Goal: Transaction & Acquisition: Purchase product/service

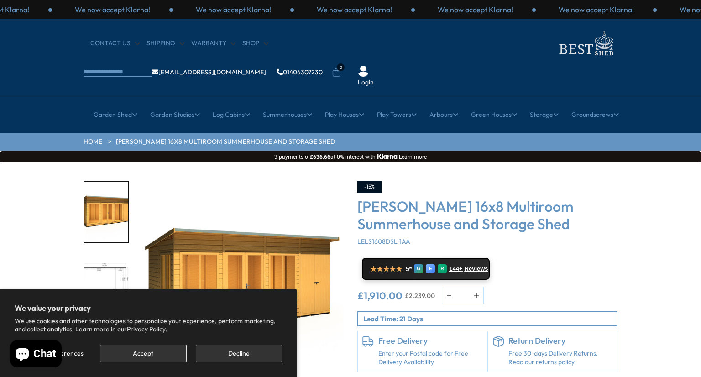
scroll to position [46, 0]
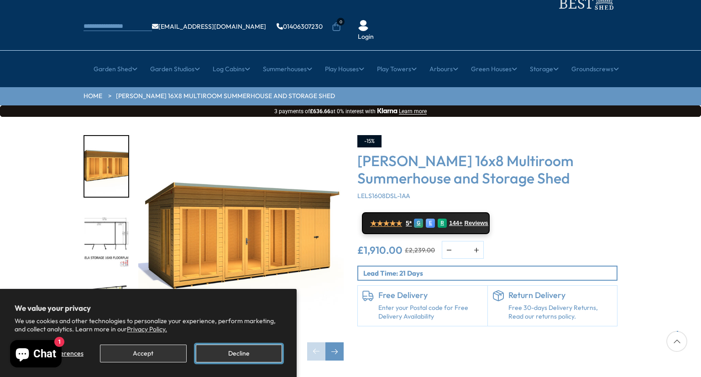
click at [224, 352] on button "Decline" at bounding box center [239, 353] width 86 height 18
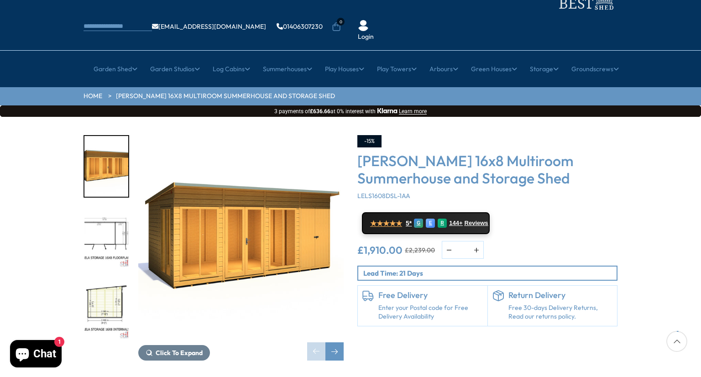
scroll to position [91, 0]
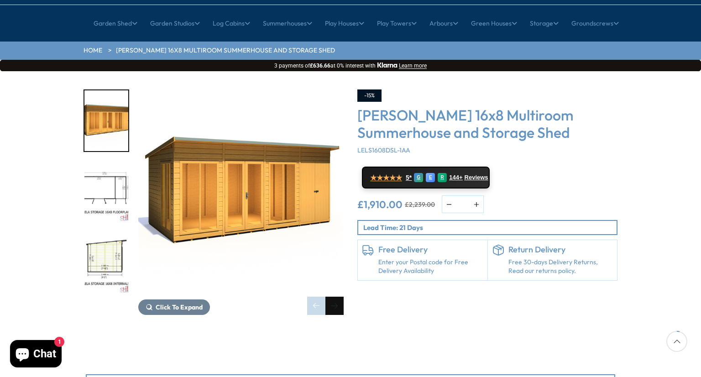
click at [338, 296] on div "Next slide" at bounding box center [334, 305] width 18 height 18
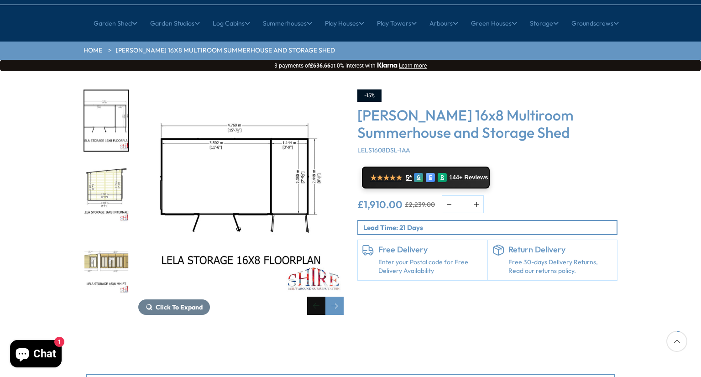
click at [312, 296] on div "Previous slide" at bounding box center [316, 305] width 18 height 18
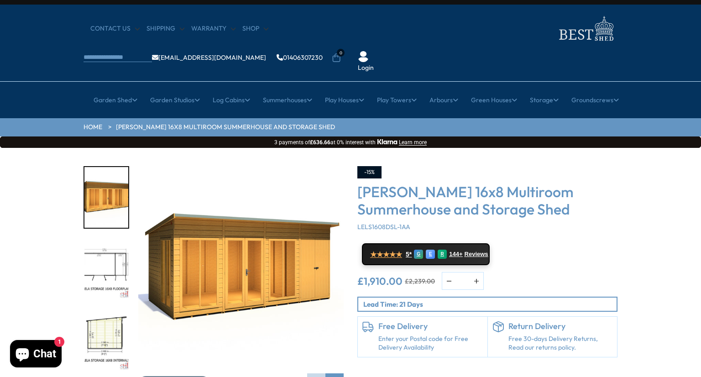
scroll to position [0, 0]
